Goal: Information Seeking & Learning: Compare options

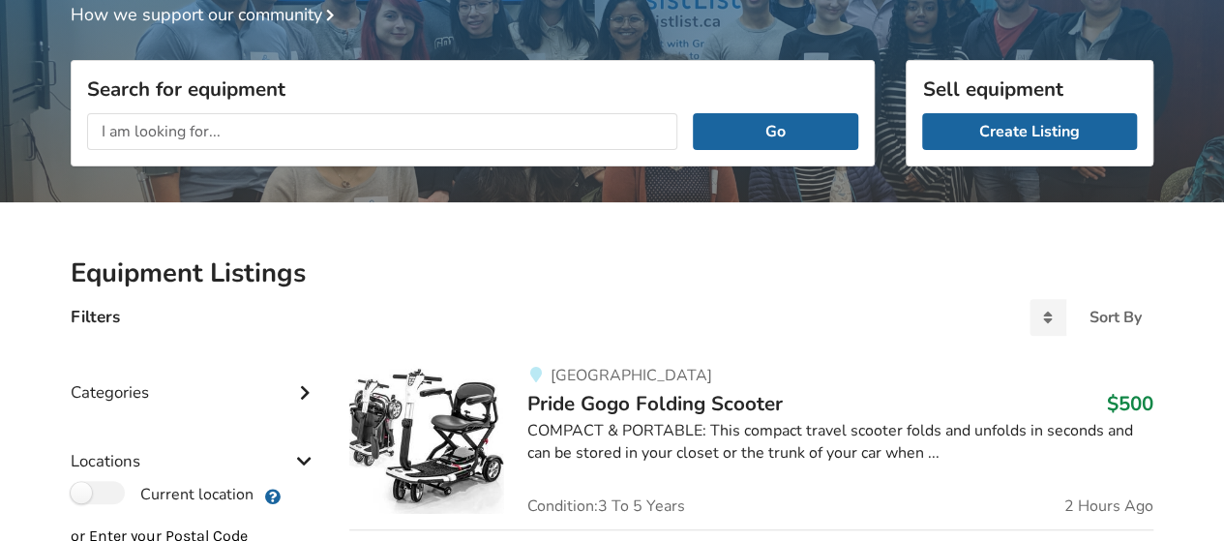
scroll to position [15, 0]
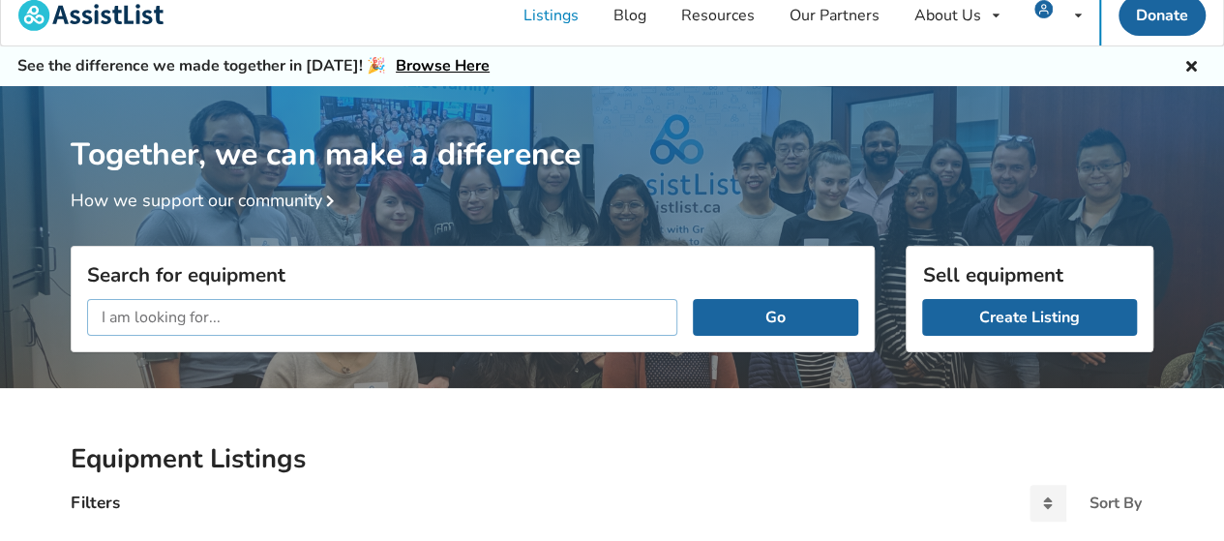
click at [348, 302] on input "text" at bounding box center [382, 317] width 590 height 37
click at [693, 299] on button "Go" at bounding box center [776, 317] width 166 height 37
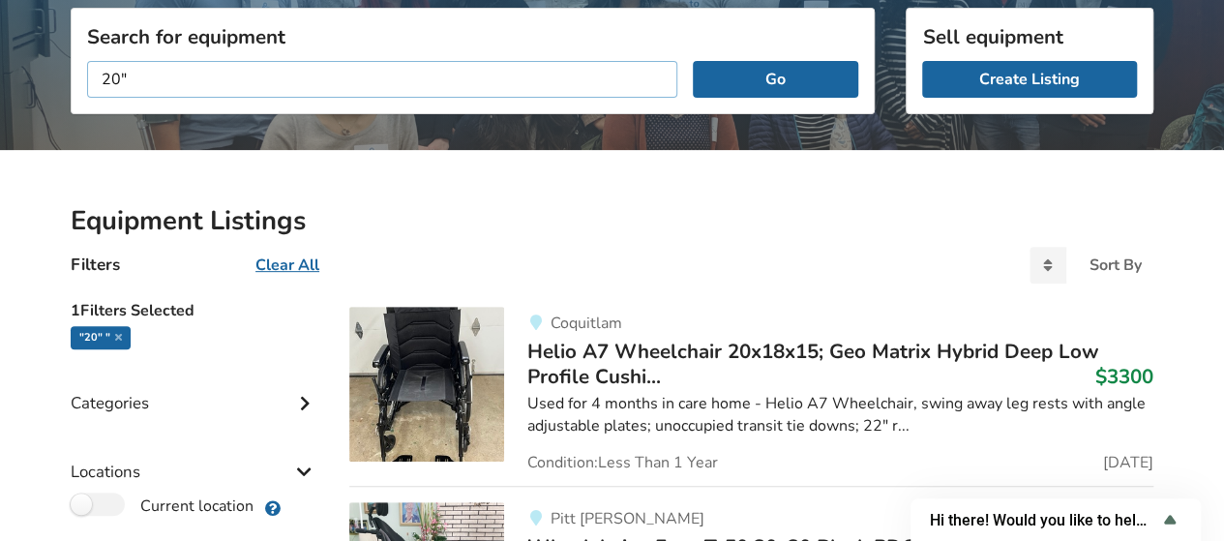
scroll to position [186, 0]
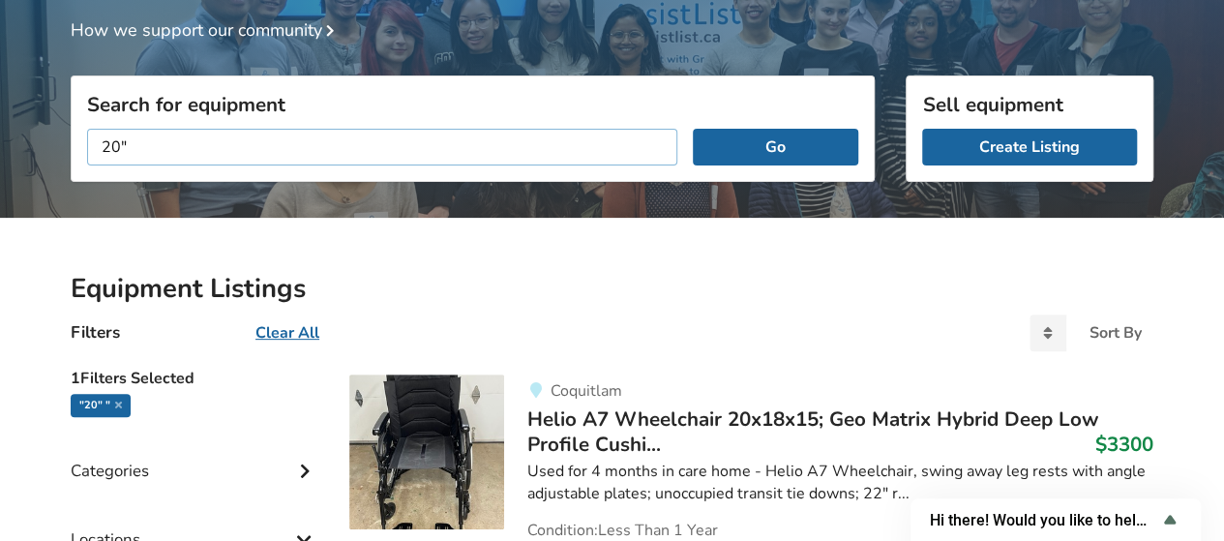
click at [357, 150] on input "20"" at bounding box center [382, 147] width 590 height 37
click at [693, 129] on button "Go" at bounding box center [776, 147] width 166 height 37
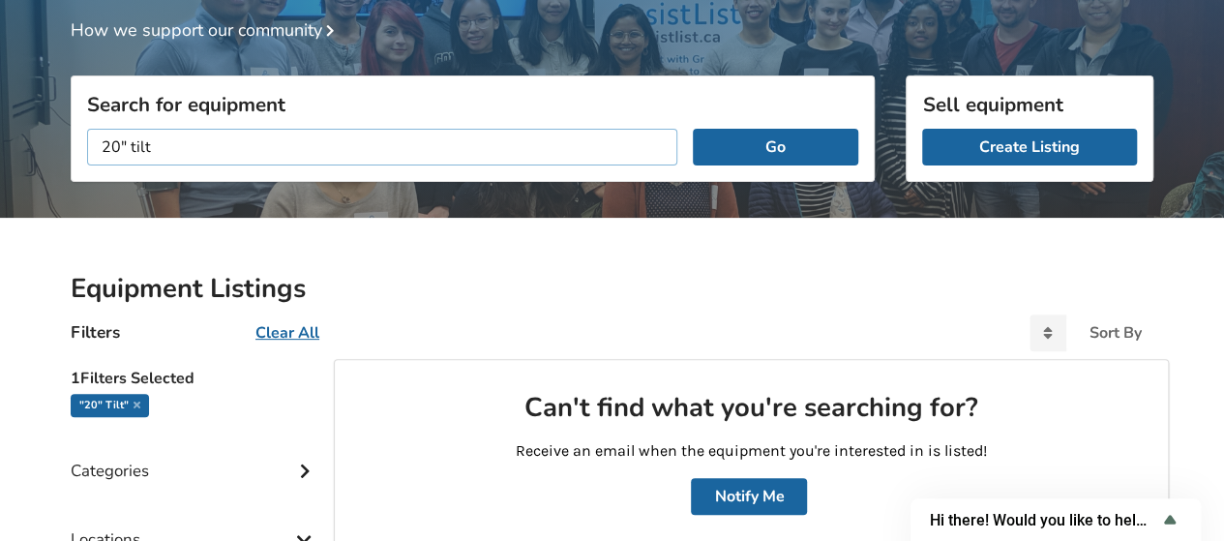
drag, startPoint x: 126, startPoint y: 143, endPoint x: 0, endPoint y: 129, distance: 126.7
type input "tilt"
click at [693, 129] on button "Go" at bounding box center [776, 147] width 166 height 37
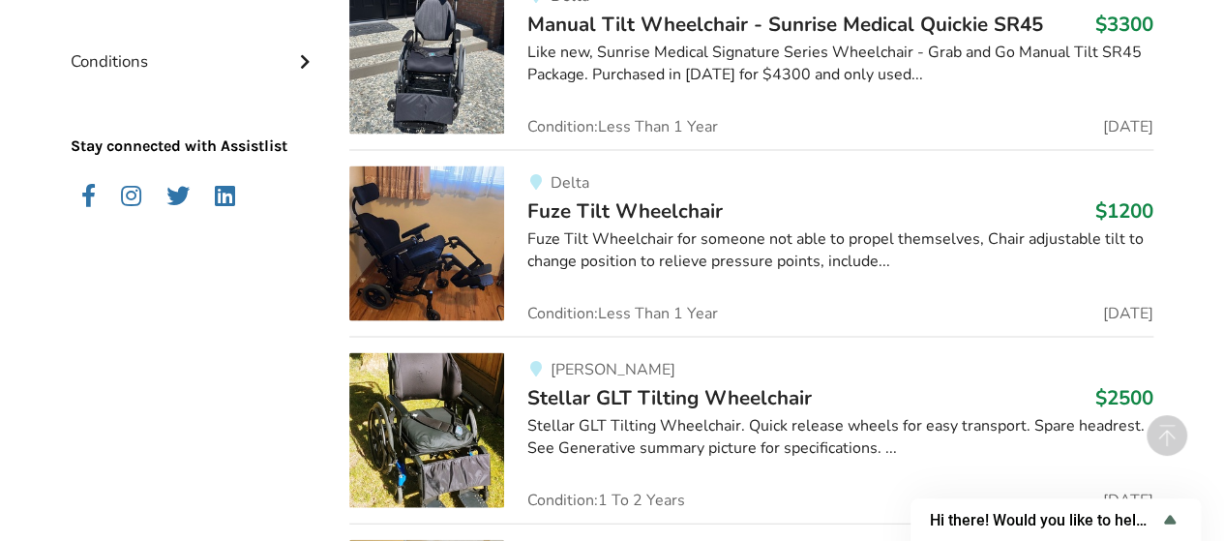
scroll to position [1928, 0]
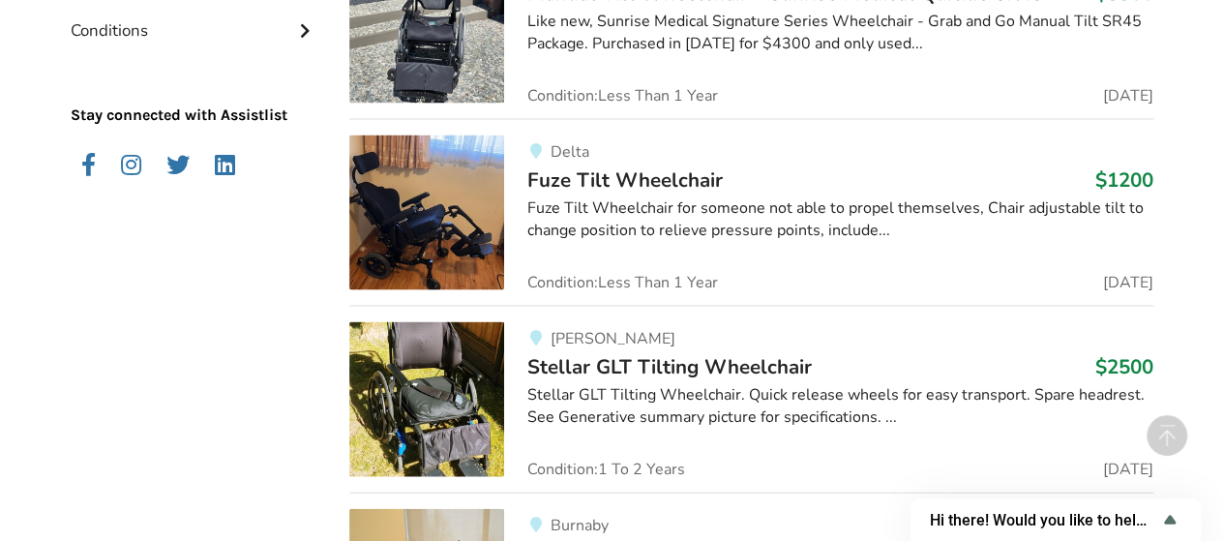
click at [809, 224] on div "Fuze Tilt Wheelchair for someone not able to propel themselves, Chair adjustabl…" at bounding box center [841, 219] width 626 height 45
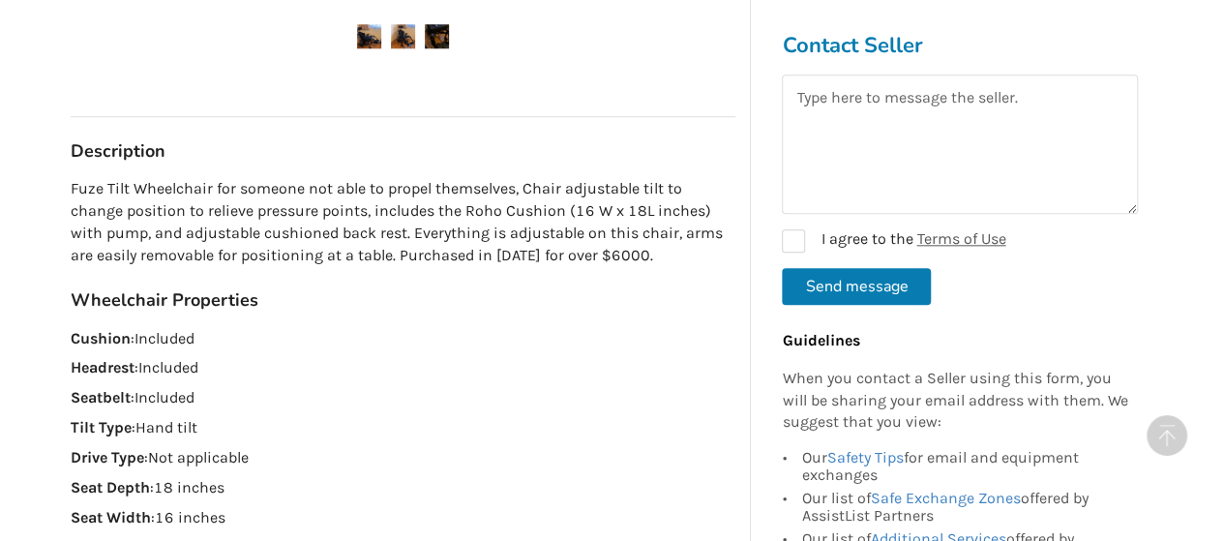
scroll to position [1162, 0]
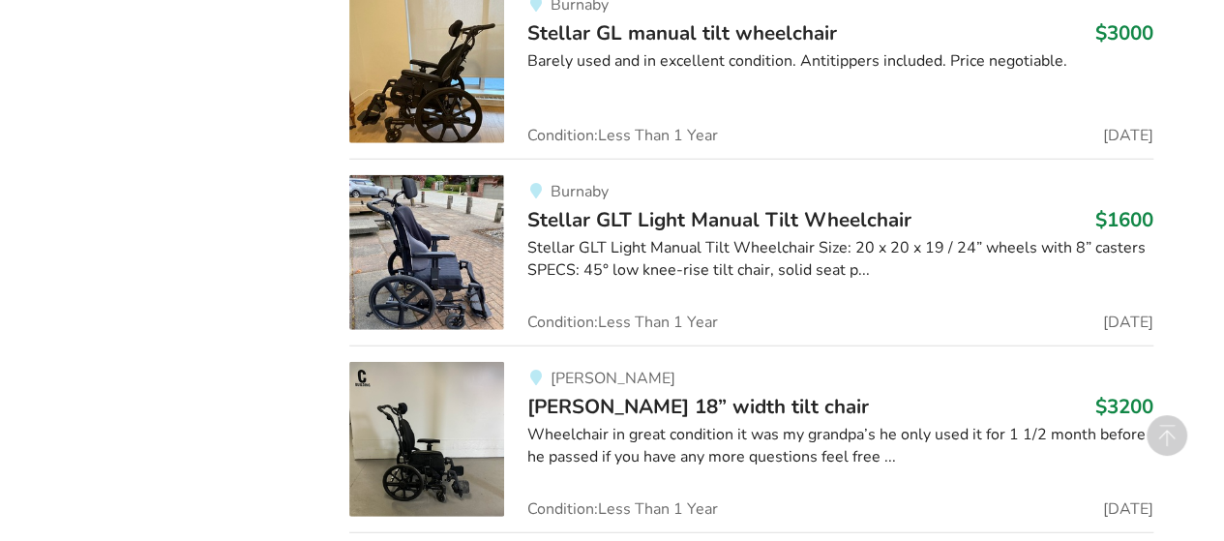
scroll to position [2479, 0]
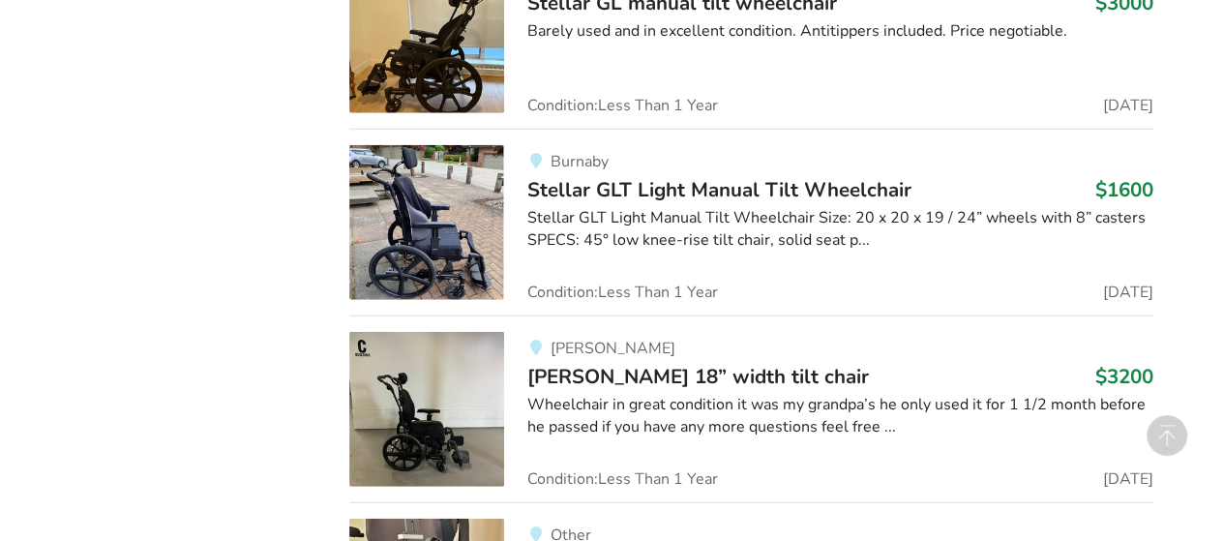
click at [809, 176] on span "Stellar GLT Light Manual Tilt Wheelchair" at bounding box center [720, 189] width 384 height 27
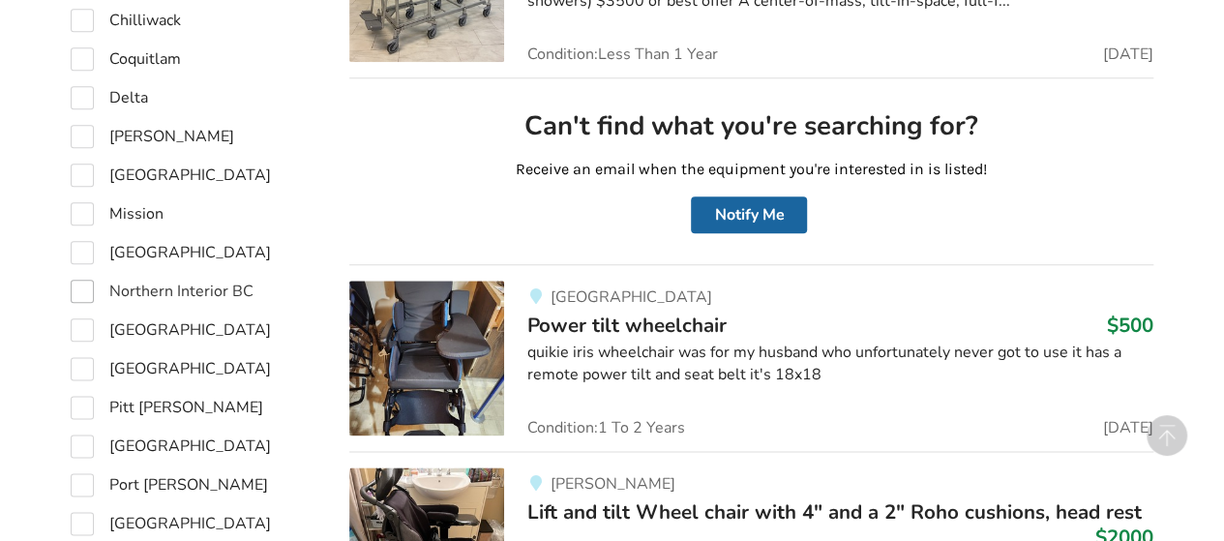
scroll to position [1511, 0]
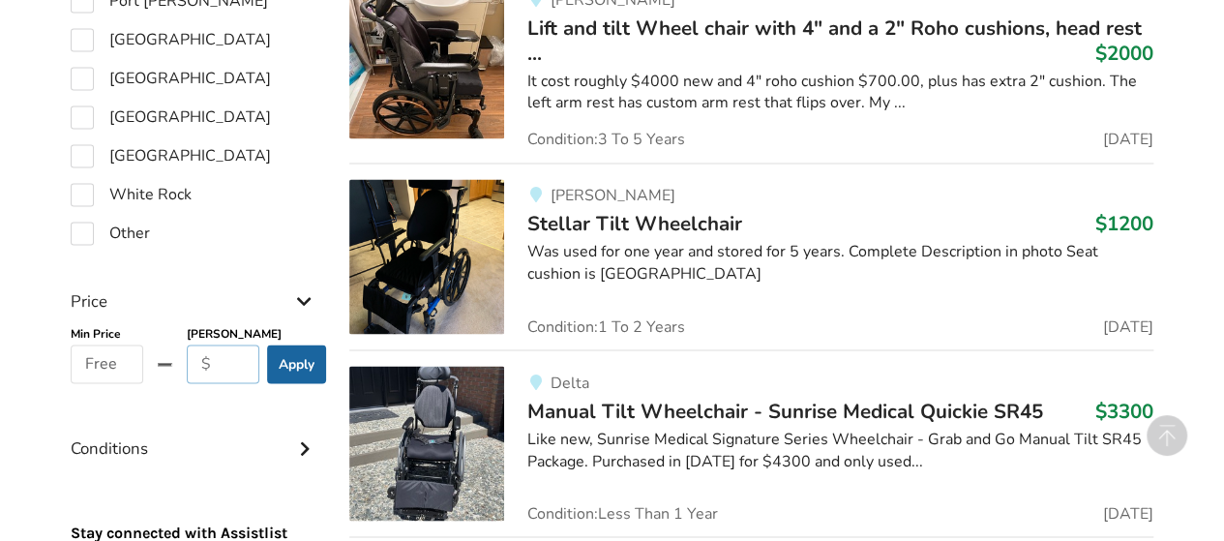
click at [219, 355] on input "text" at bounding box center [223, 364] width 73 height 39
type input "2000"
click at [304, 371] on button "Apply" at bounding box center [296, 364] width 59 height 39
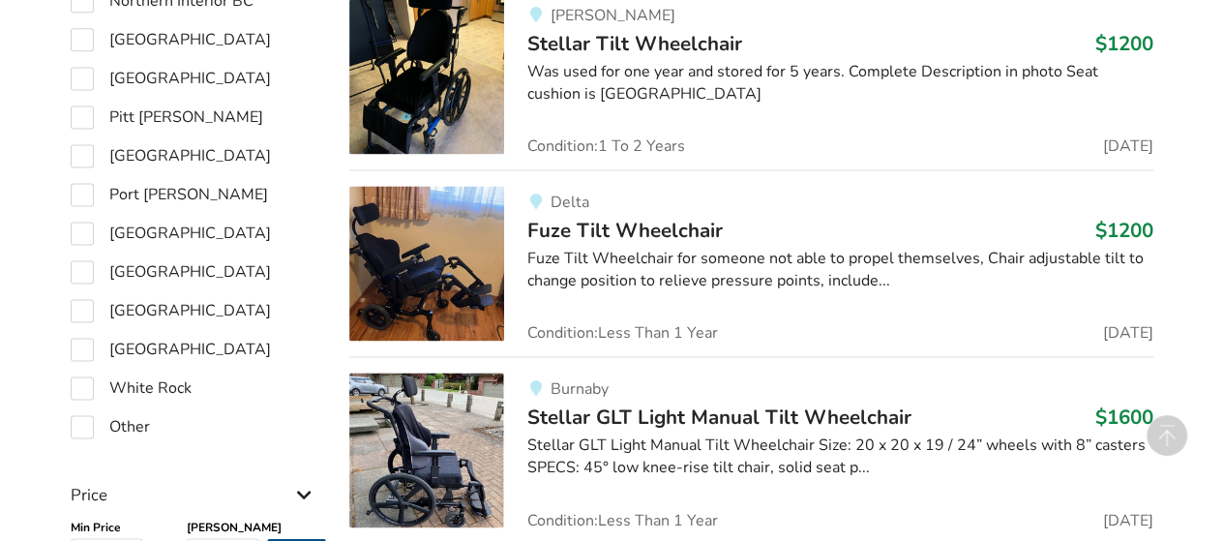
scroll to position [1221, 0]
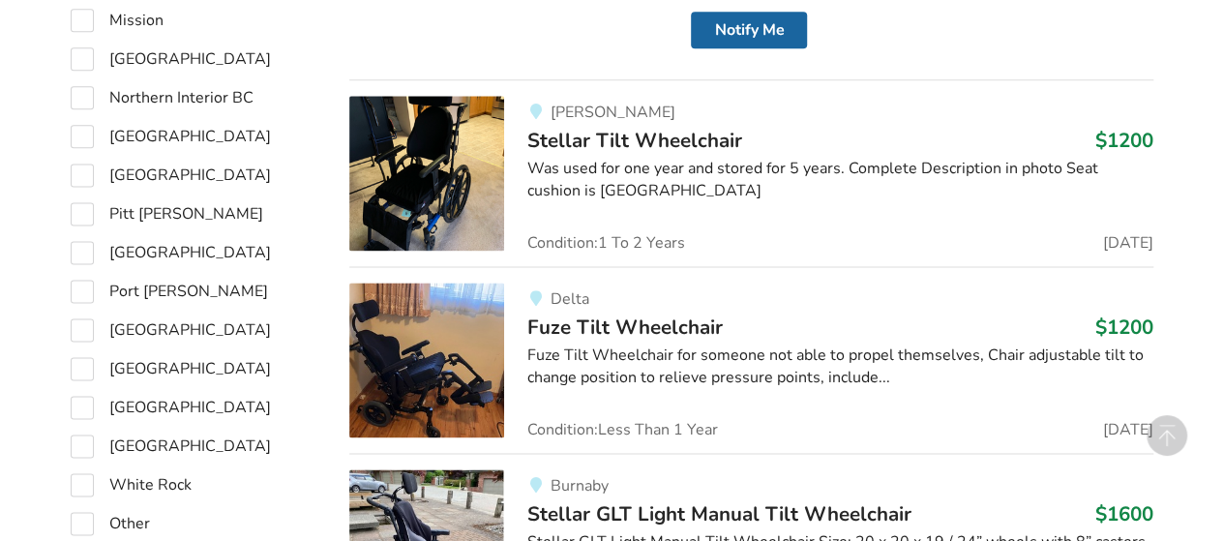
click at [848, 199] on div "[PERSON_NAME] Stellar Tilt Wheelchair $1200 Was used for one year and stored fo…" at bounding box center [828, 173] width 649 height 155
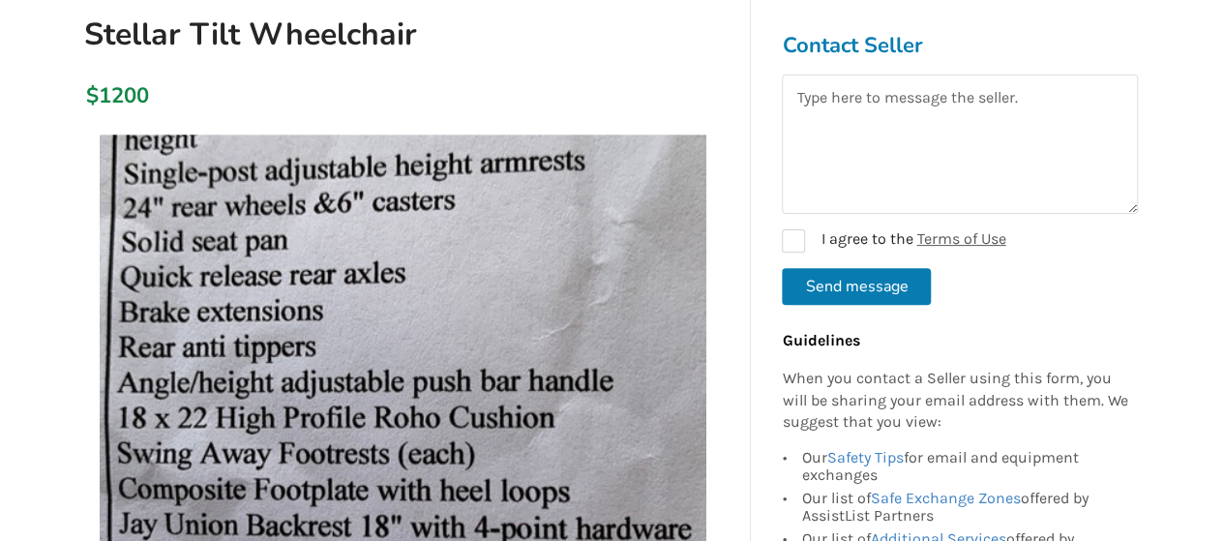
scroll to position [194, 0]
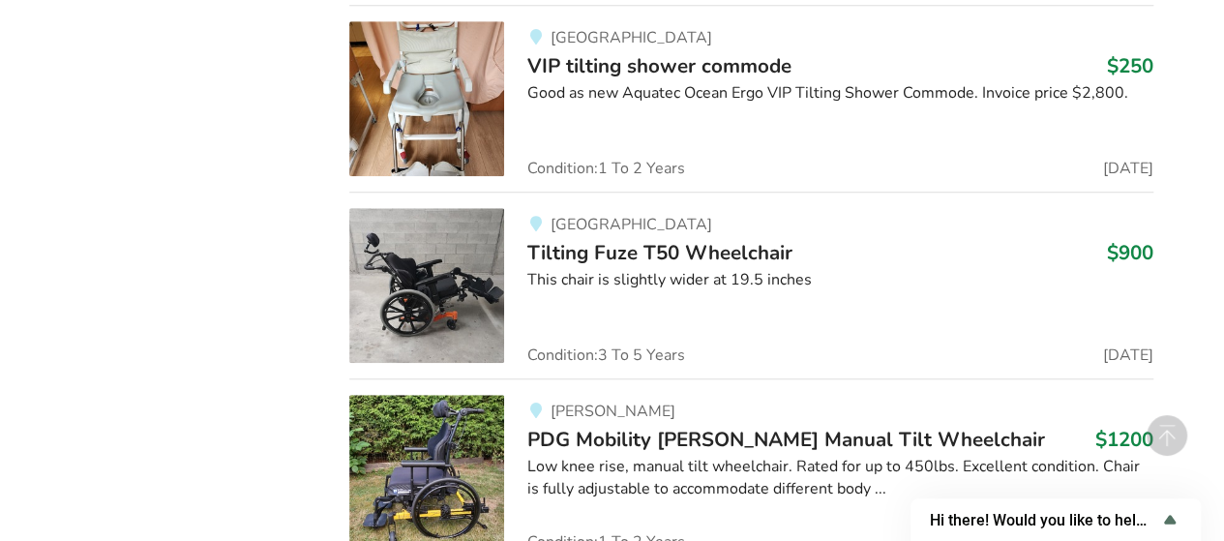
scroll to position [4352, 0]
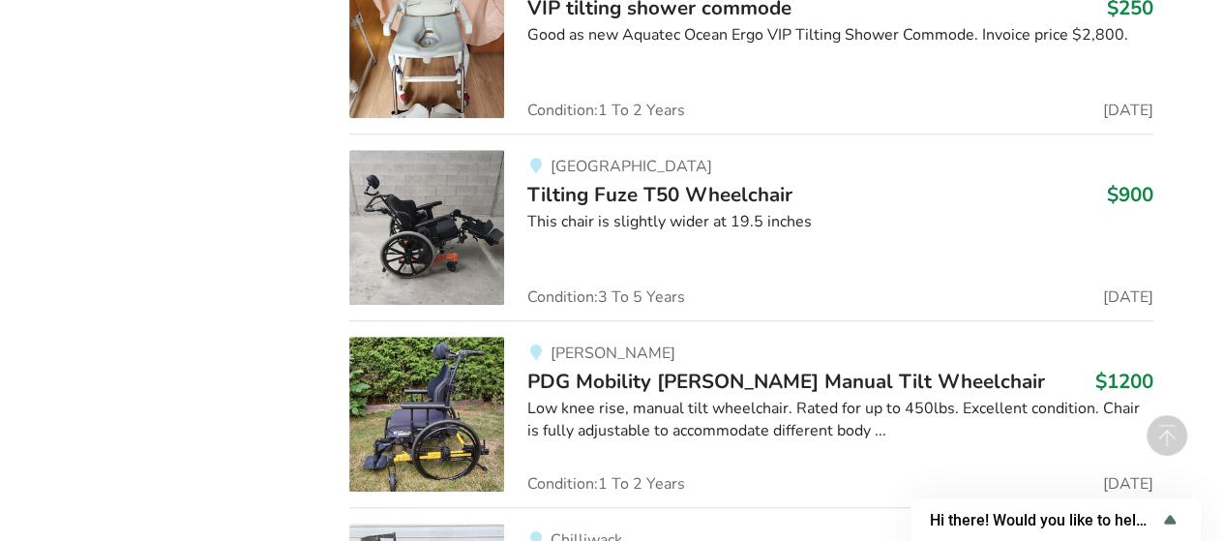
click at [702, 182] on span "Tilting Fuze T50 Wheelchair" at bounding box center [660, 194] width 265 height 27
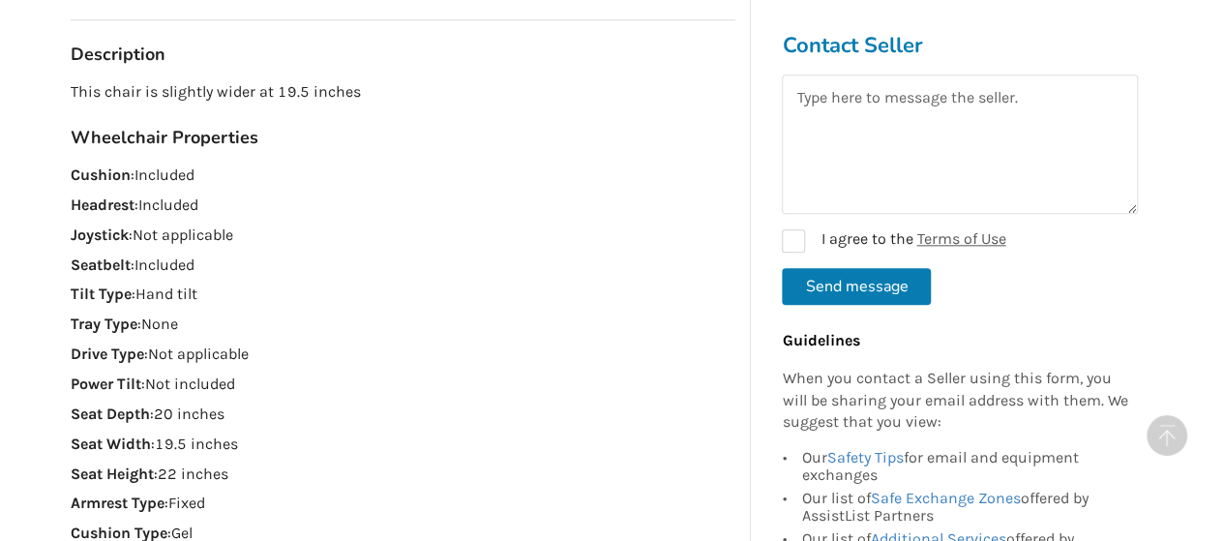
scroll to position [581, 0]
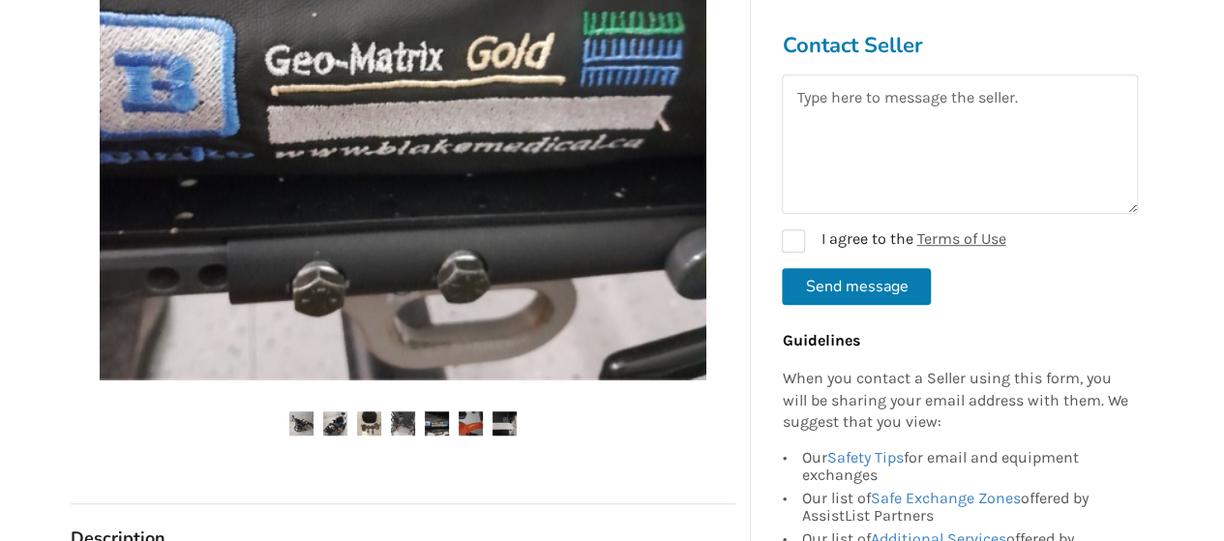
click at [307, 427] on img at bounding box center [301, 423] width 24 height 24
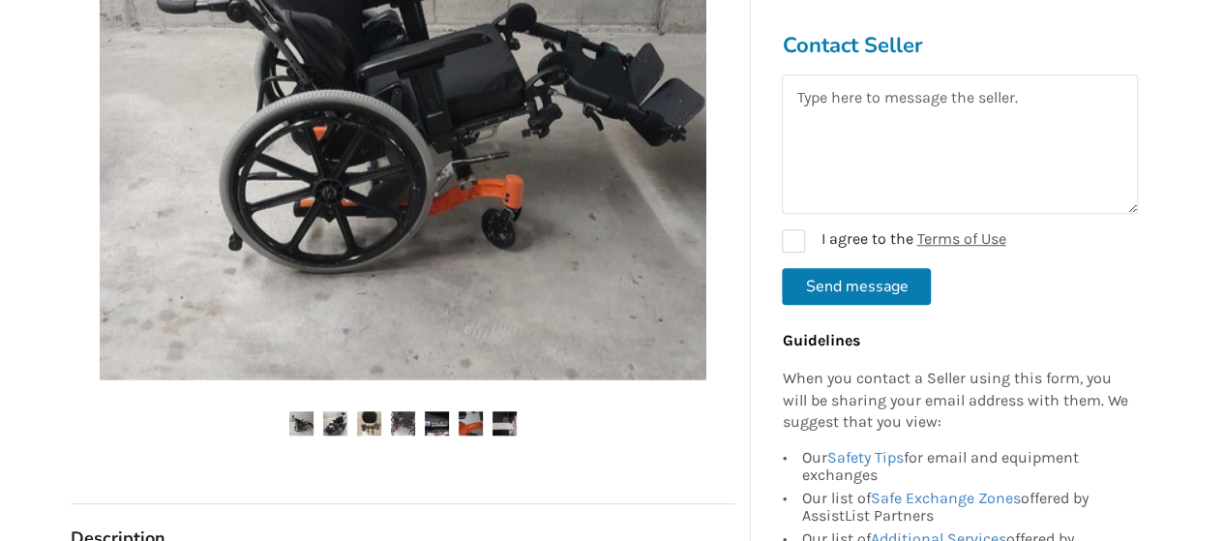
click at [461, 241] on img at bounding box center [403, 76] width 607 height 607
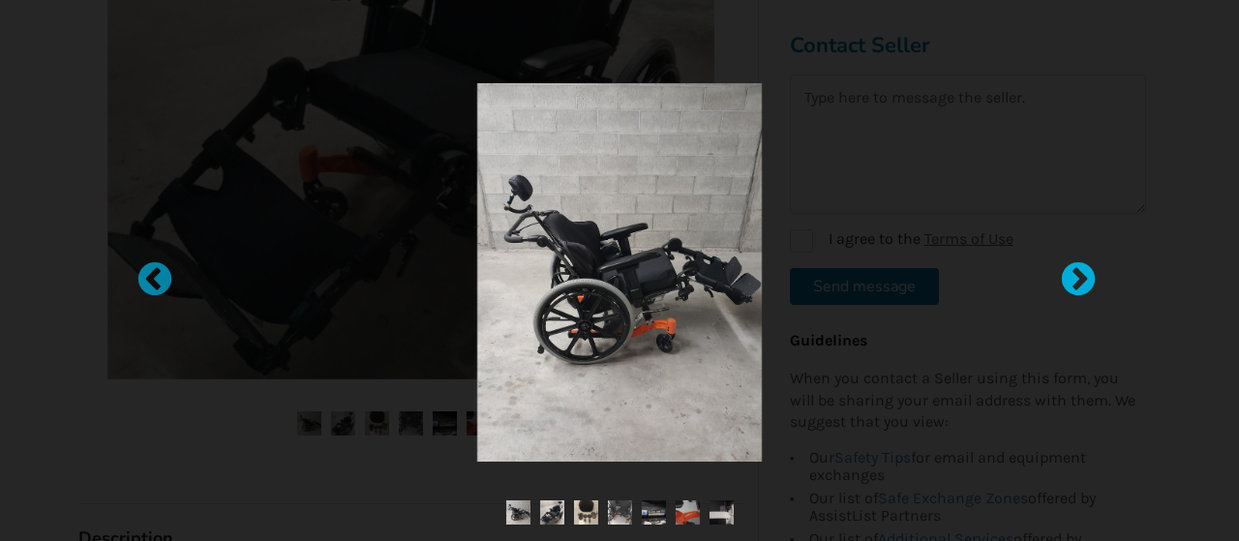
click at [1072, 276] on div at bounding box center [1068, 270] width 19 height 19
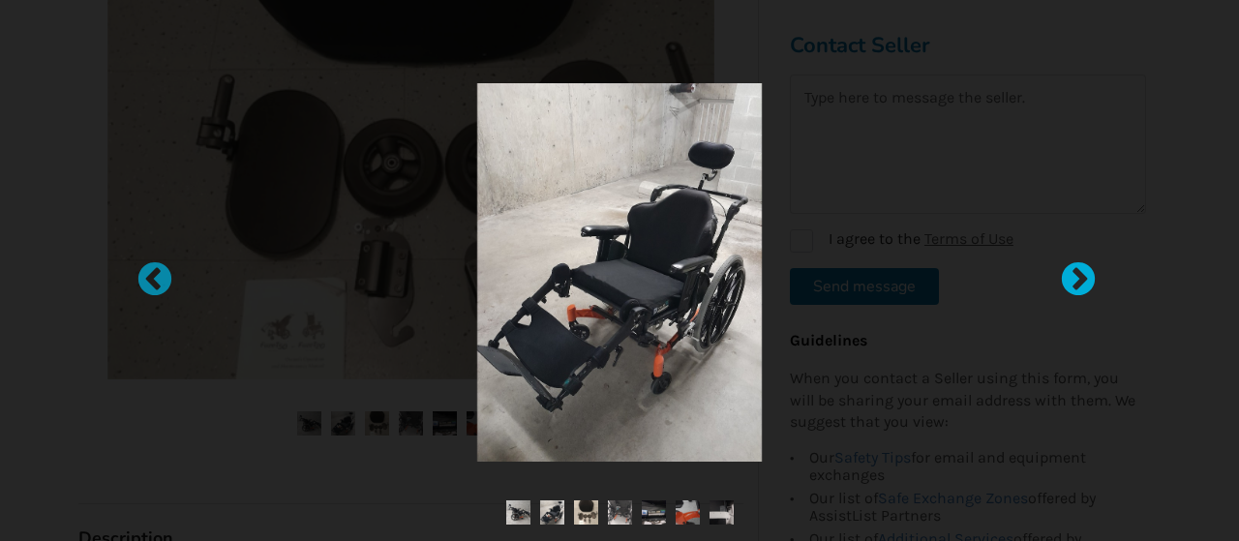
click at [1072, 276] on div at bounding box center [1068, 270] width 19 height 19
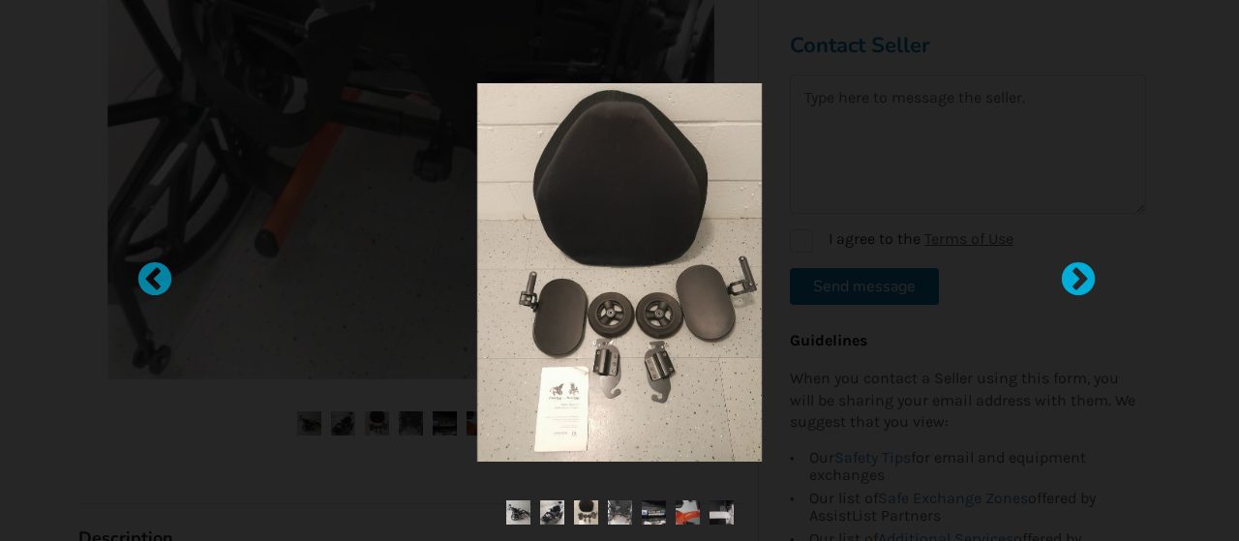
click at [1072, 276] on div at bounding box center [1068, 270] width 19 height 19
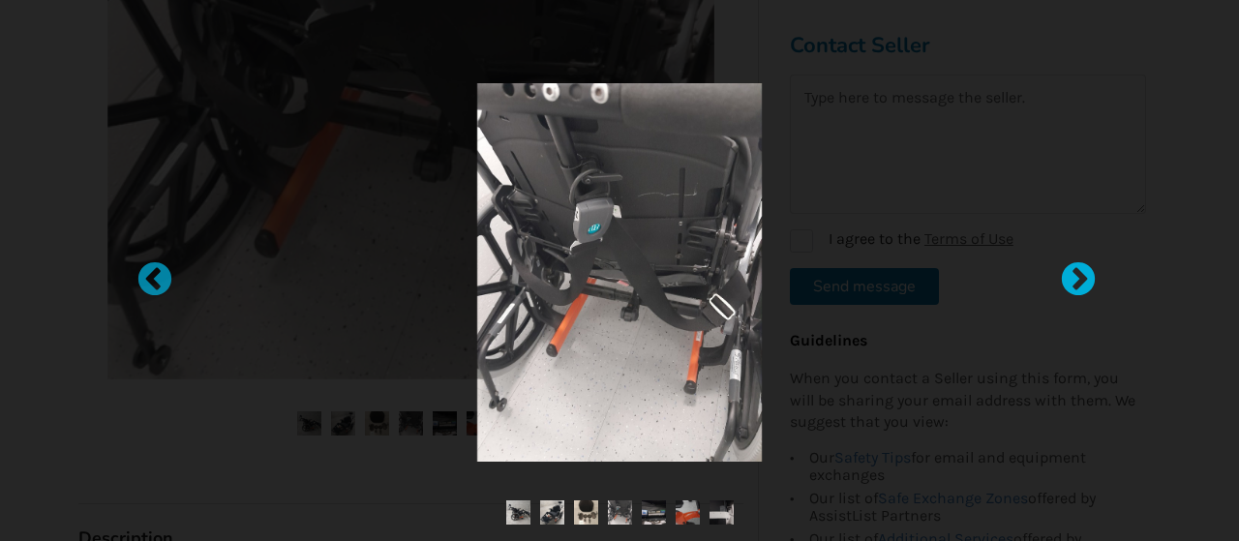
click at [1072, 276] on div at bounding box center [1068, 270] width 19 height 19
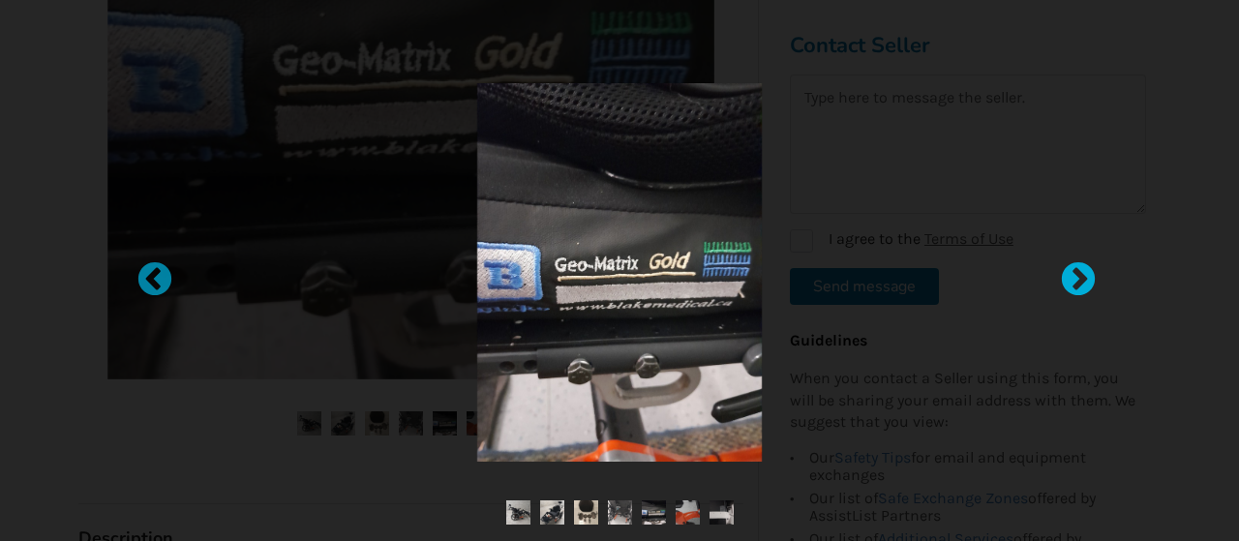
click at [1072, 276] on div at bounding box center [1068, 270] width 19 height 19
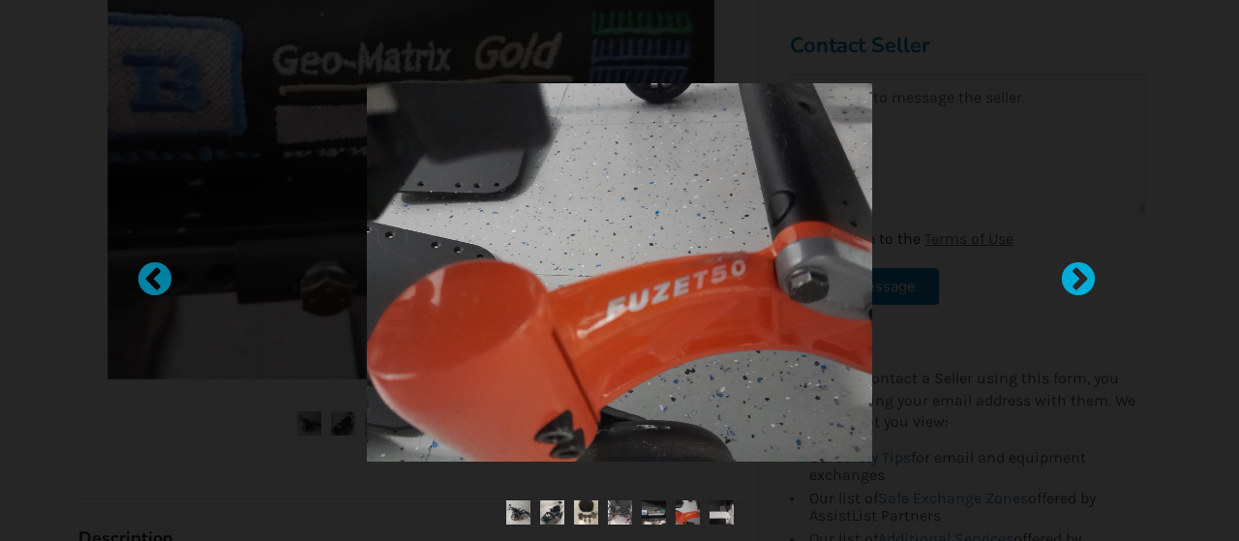
click at [1072, 276] on div at bounding box center [1068, 270] width 19 height 19
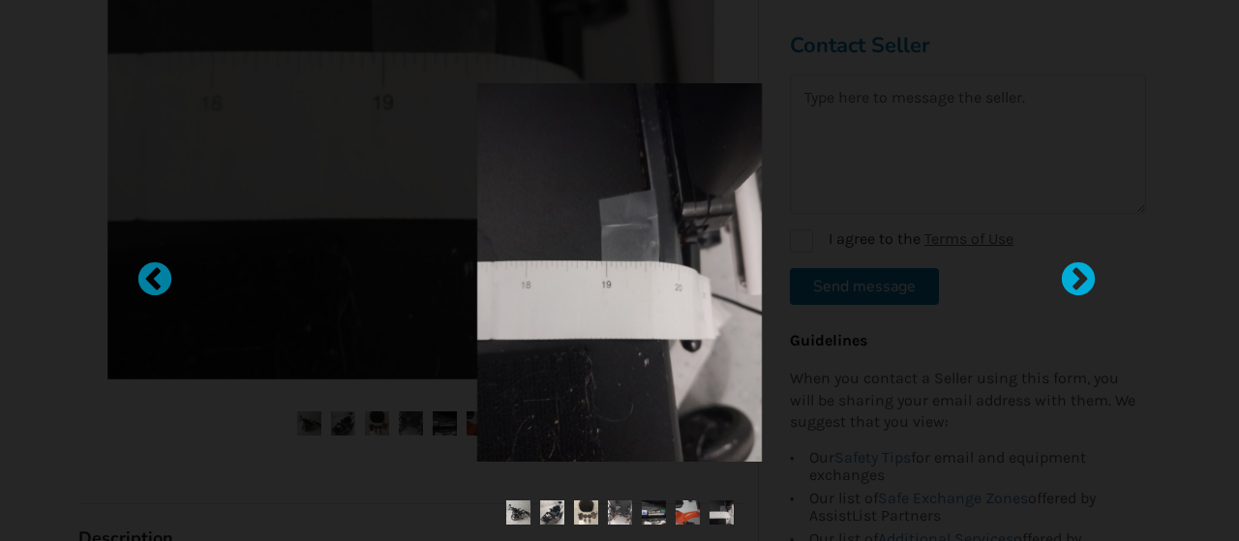
click at [1069, 274] on div at bounding box center [1068, 270] width 19 height 19
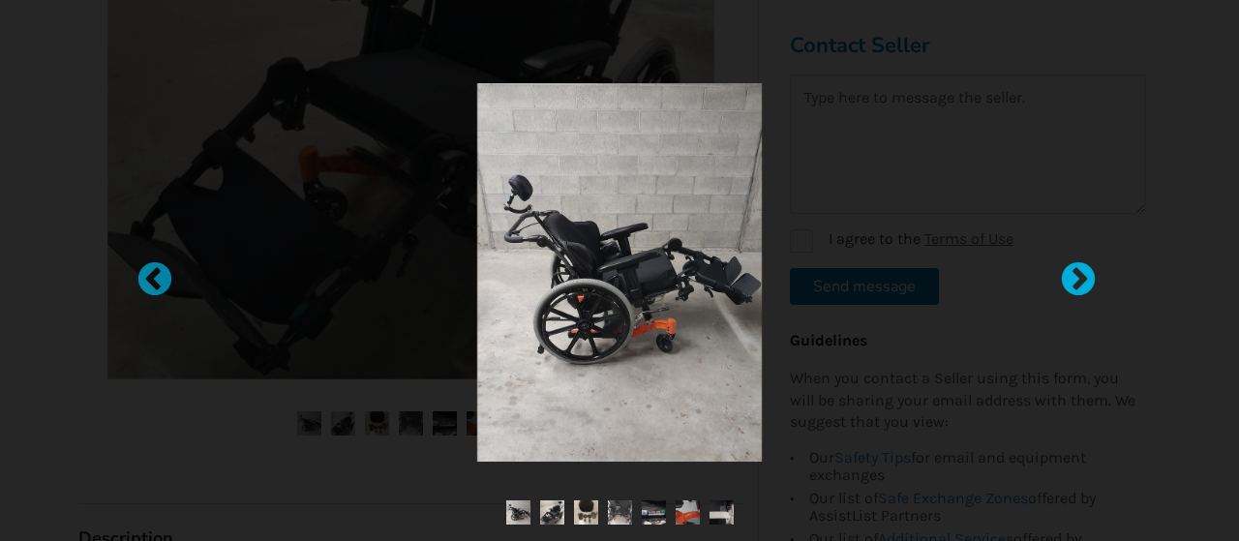
click at [1069, 274] on div at bounding box center [1068, 270] width 19 height 19
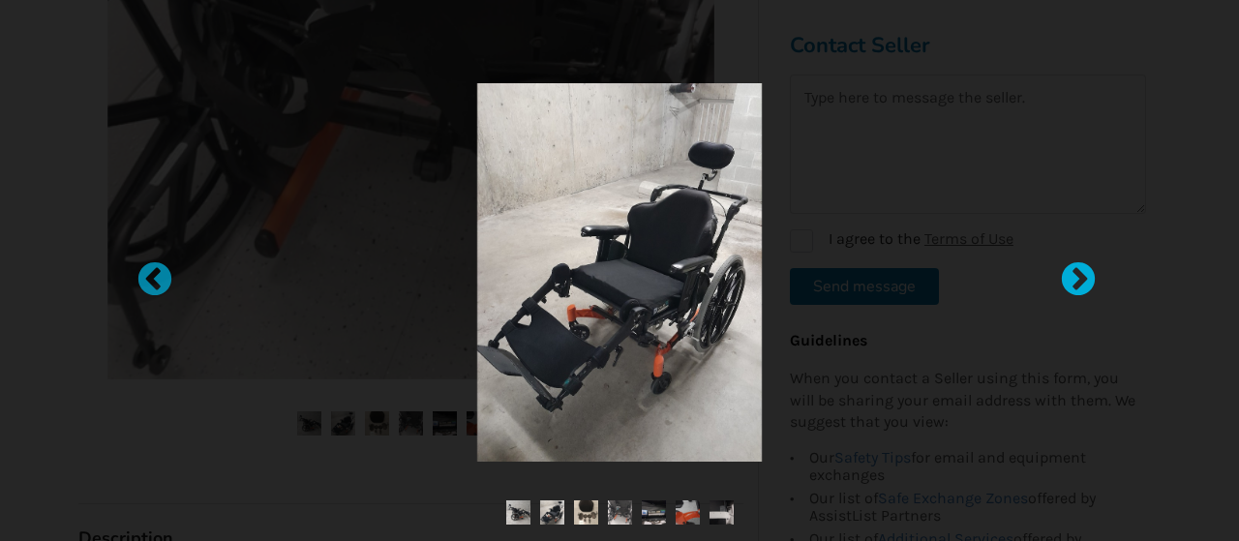
click at [1069, 274] on div at bounding box center [1068, 270] width 19 height 19
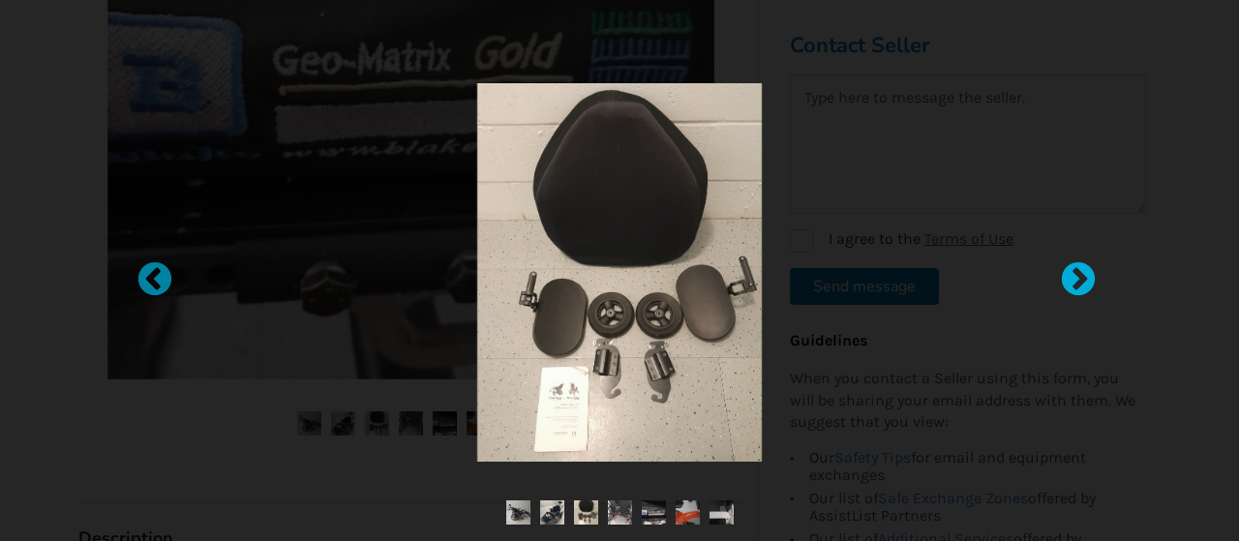
click at [1069, 274] on div at bounding box center [1068, 270] width 19 height 19
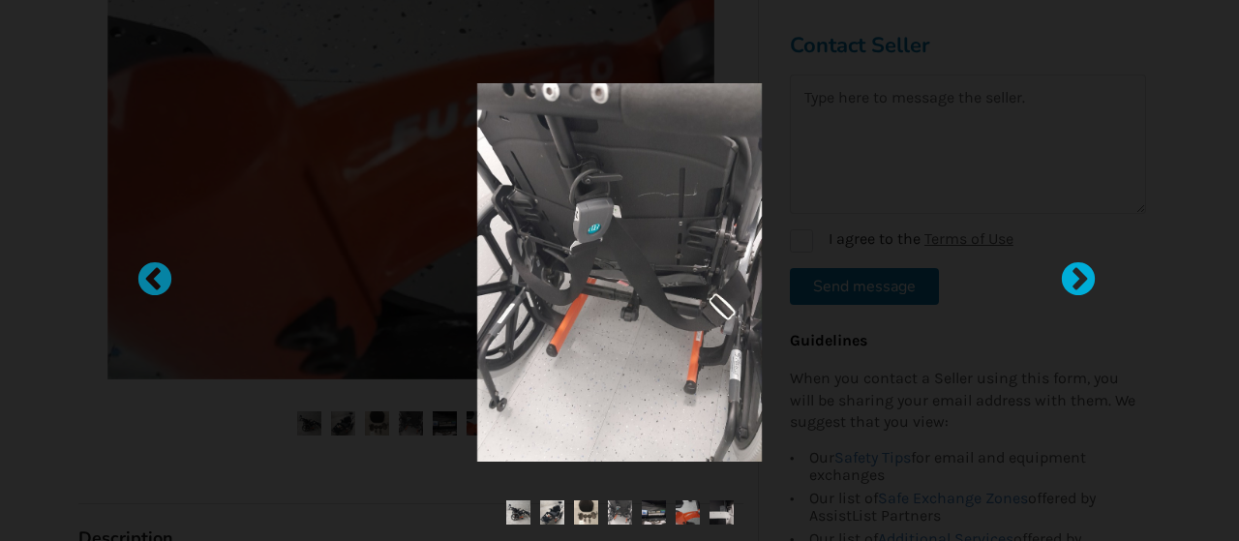
click at [1069, 274] on div at bounding box center [1068, 270] width 19 height 19
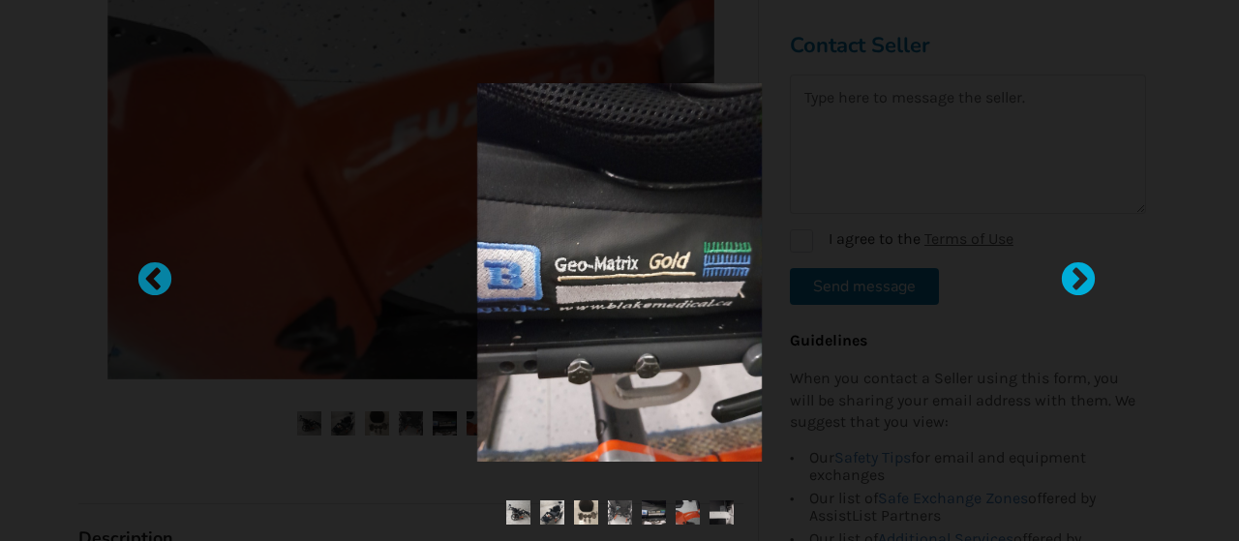
click at [1069, 274] on div at bounding box center [1068, 270] width 19 height 19
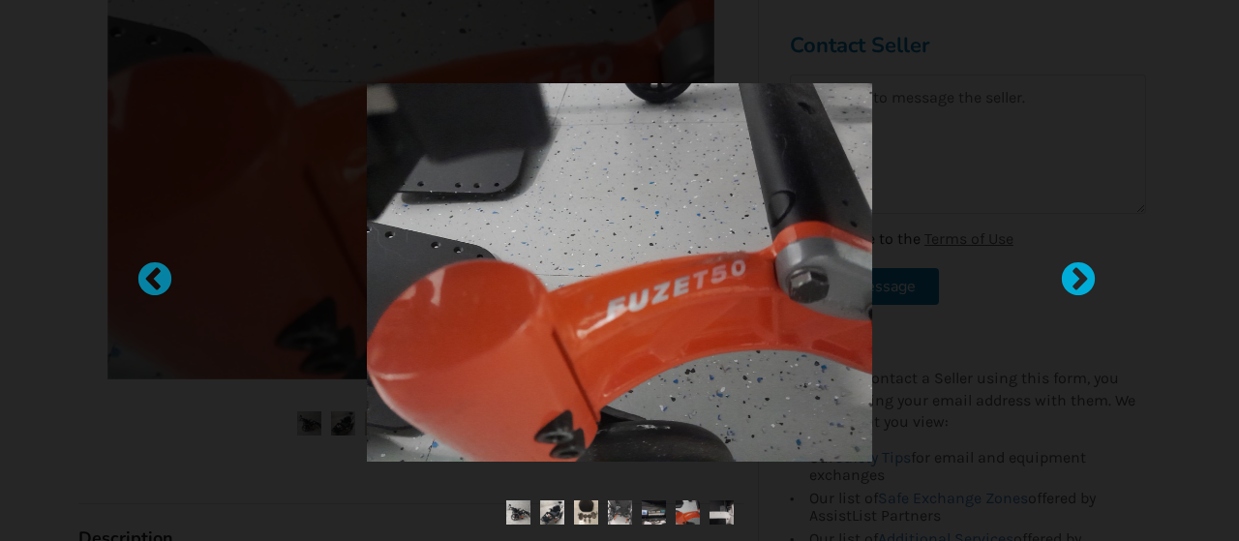
click at [1069, 274] on div at bounding box center [1068, 270] width 19 height 19
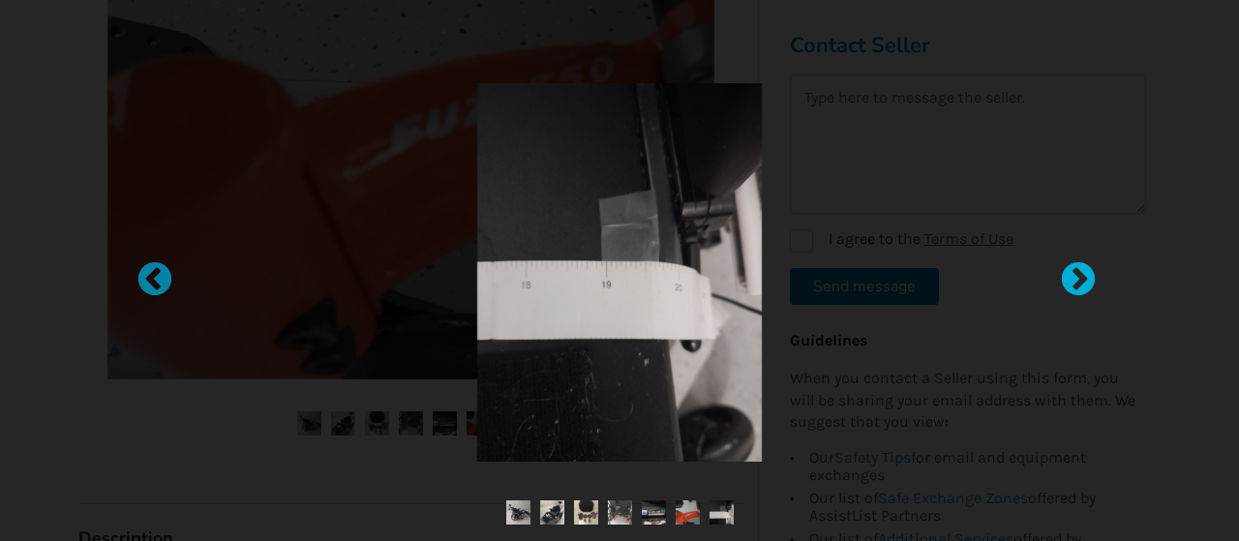
click at [1069, 274] on div at bounding box center [1068, 270] width 19 height 19
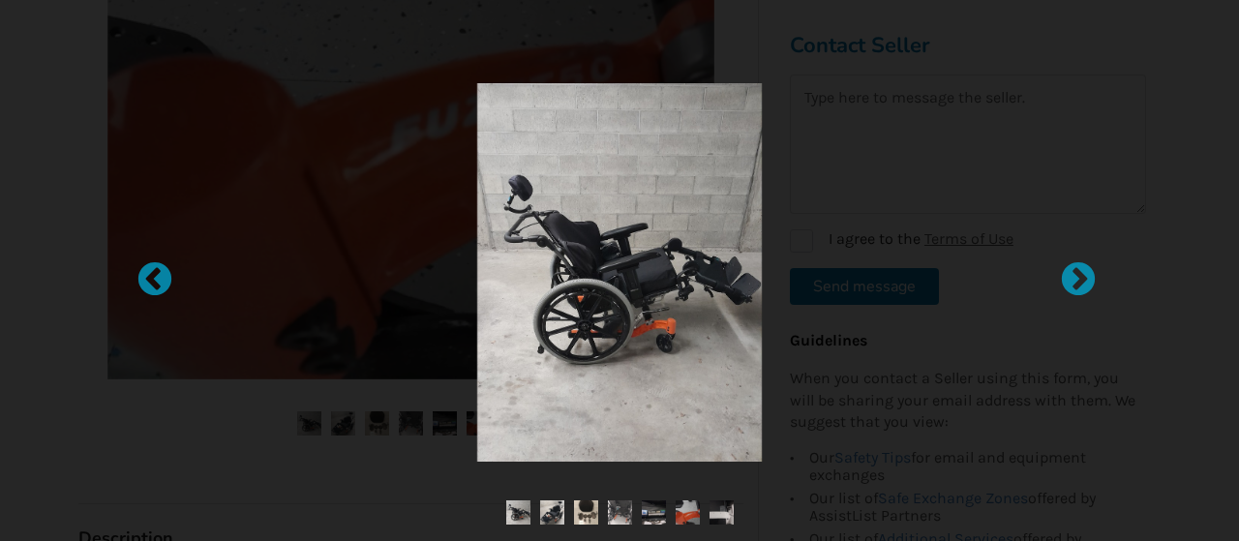
click at [1040, 347] on div at bounding box center [619, 270] width 871 height 441
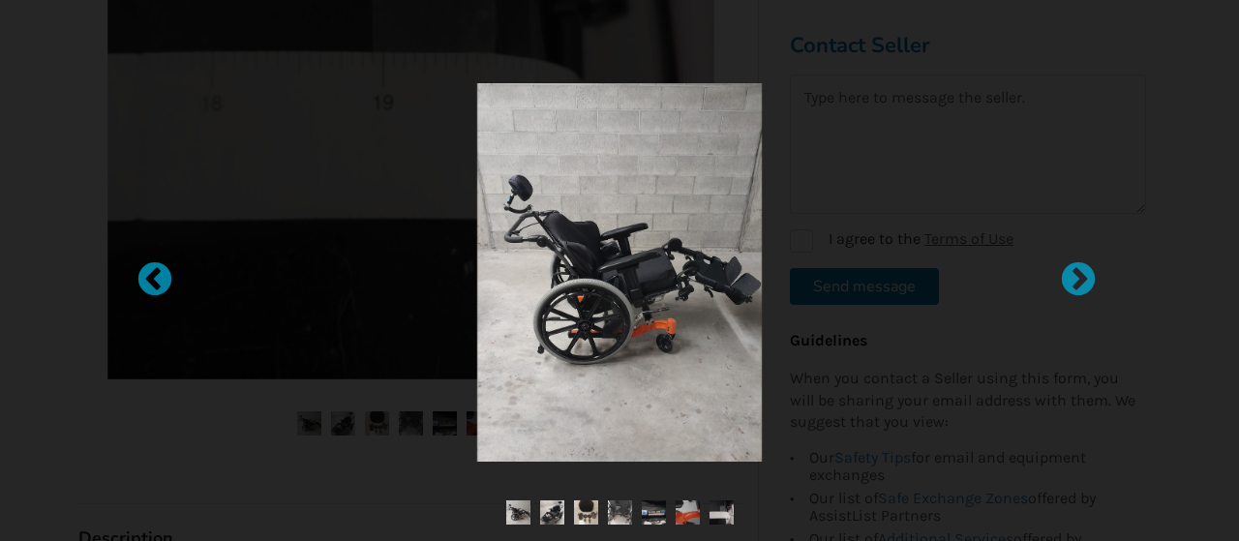
click at [1132, 83] on div at bounding box center [619, 270] width 1239 height 541
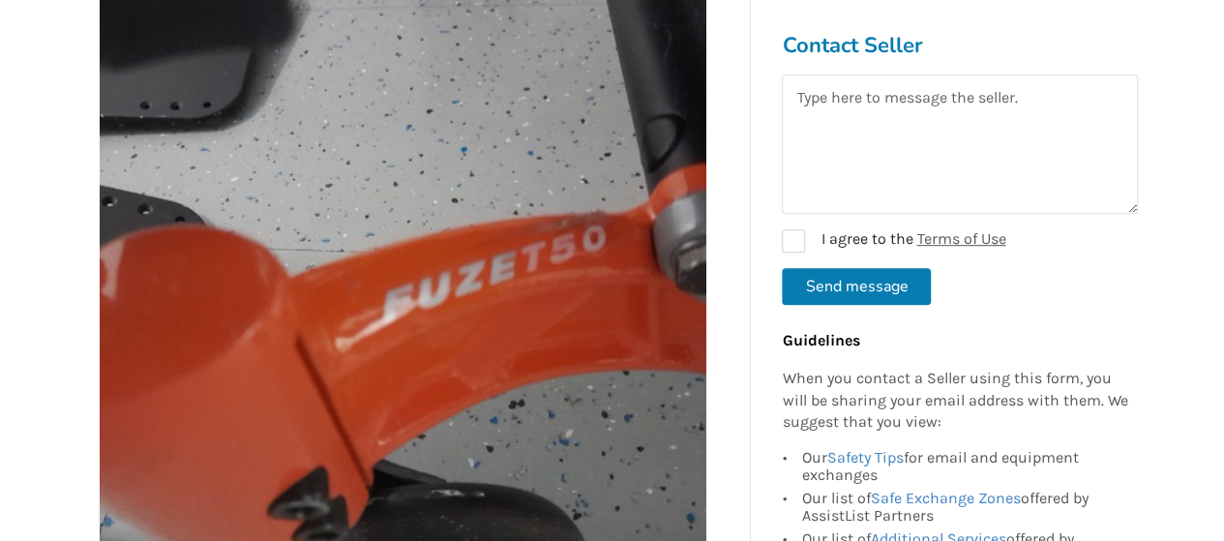
scroll to position [531, 0]
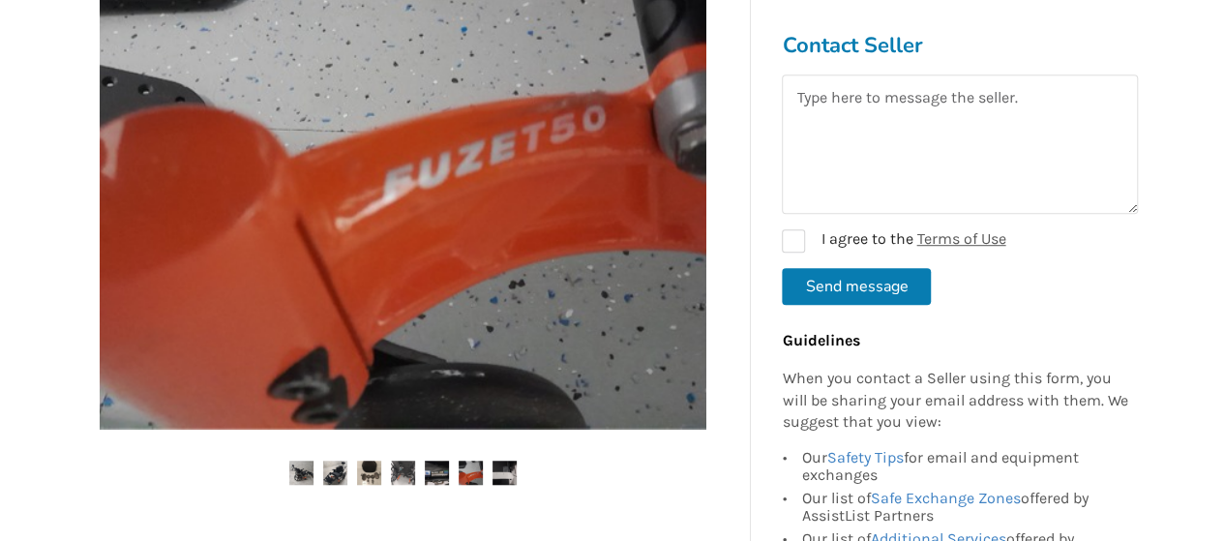
click at [345, 473] on img at bounding box center [335, 473] width 24 height 24
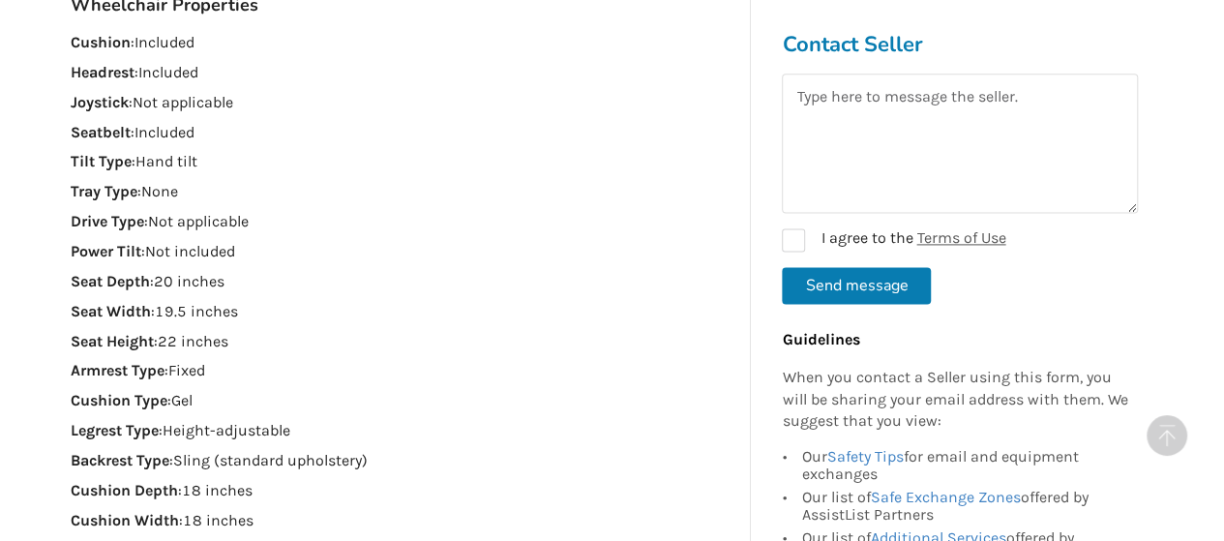
scroll to position [1306, 0]
